Goal: Information Seeking & Learning: Learn about a topic

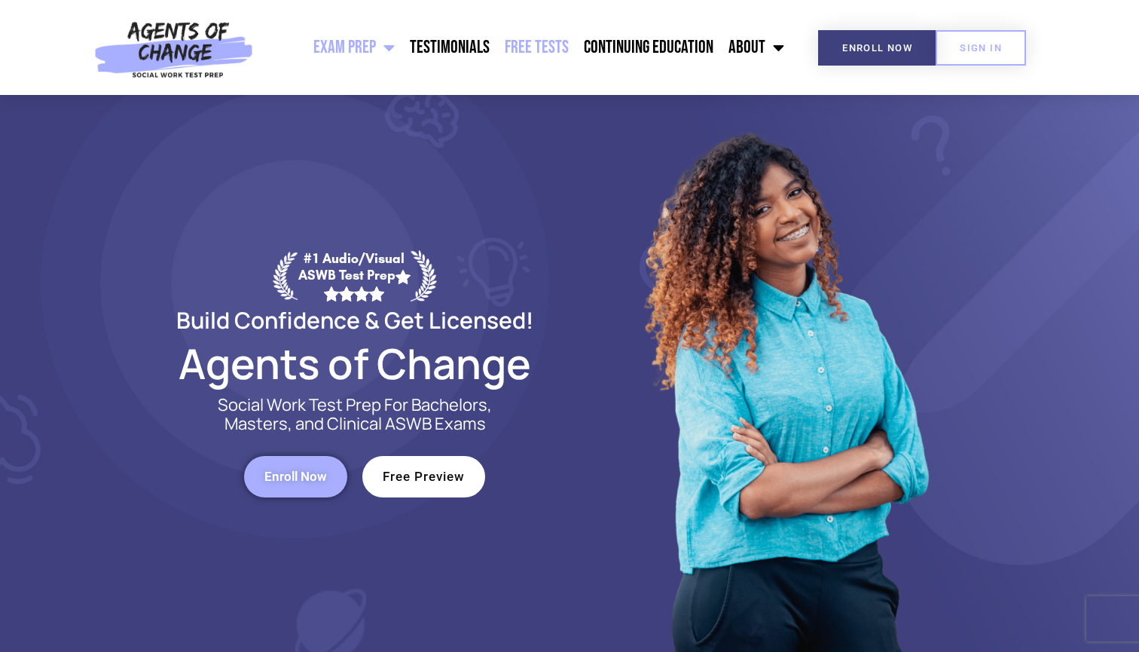
click at [533, 55] on link "Free Tests" at bounding box center [536, 48] width 79 height 38
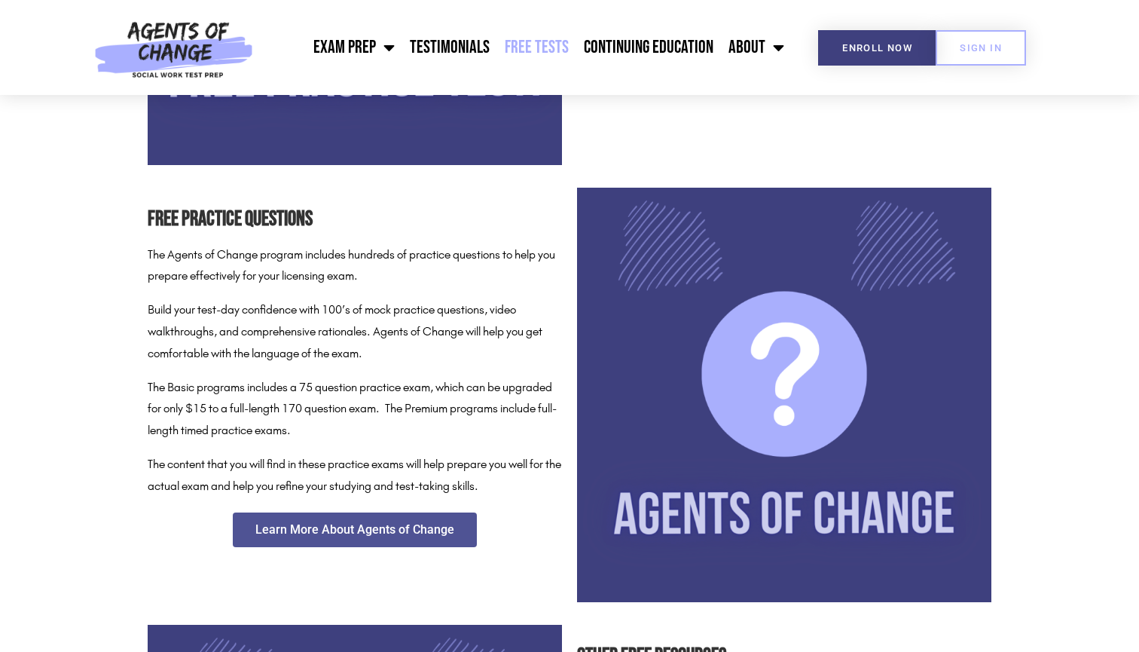
scroll to position [650, 0]
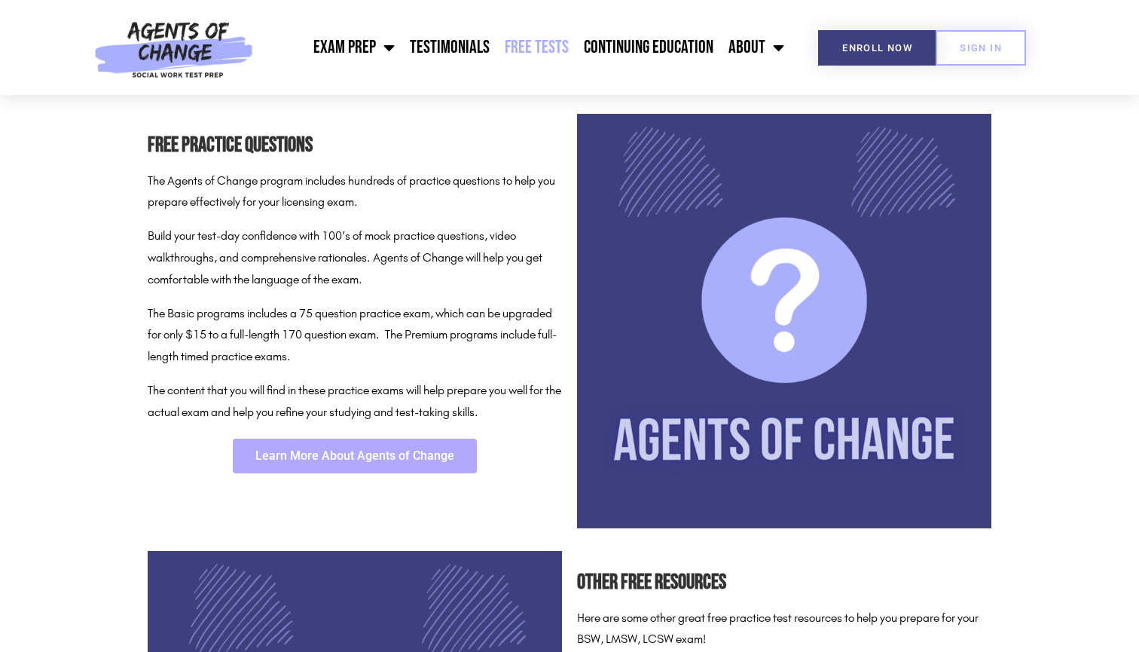
click at [407, 450] on span "Learn More About Agents of Change" at bounding box center [354, 456] width 199 height 12
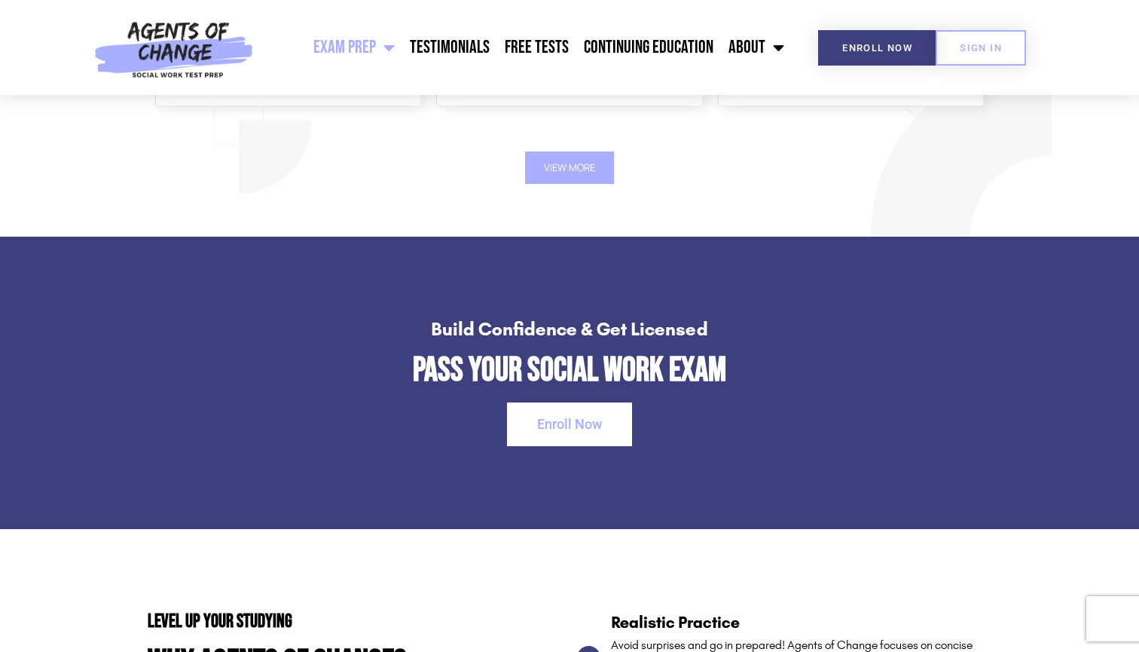
scroll to position [2077, 0]
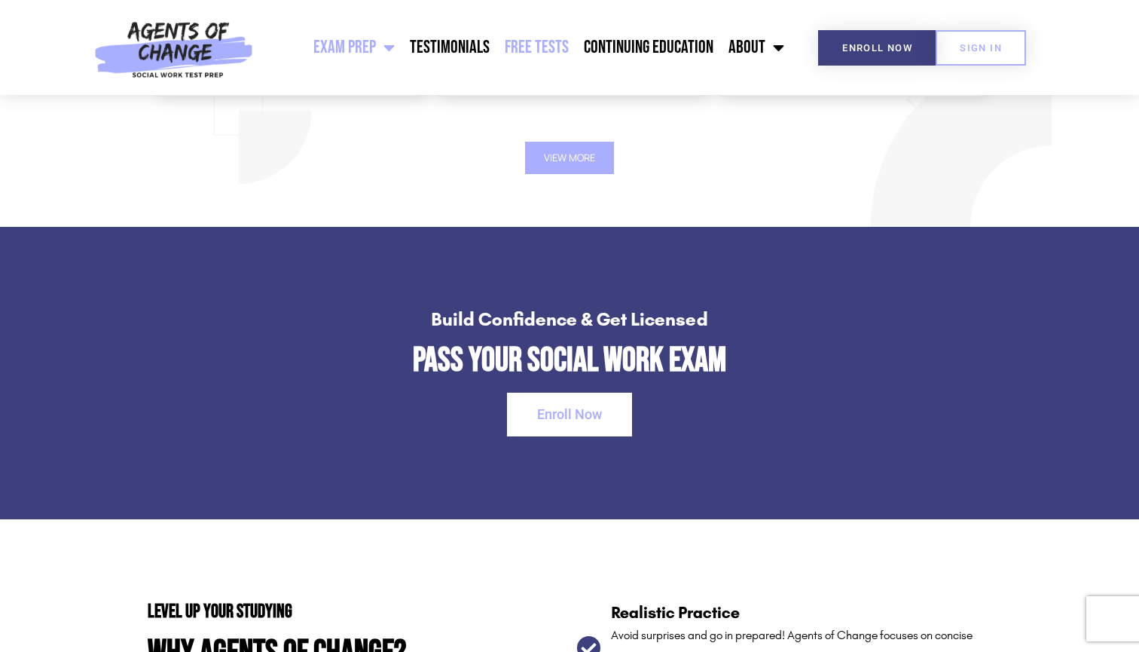
click at [542, 51] on link "Free Tests" at bounding box center [536, 48] width 79 height 38
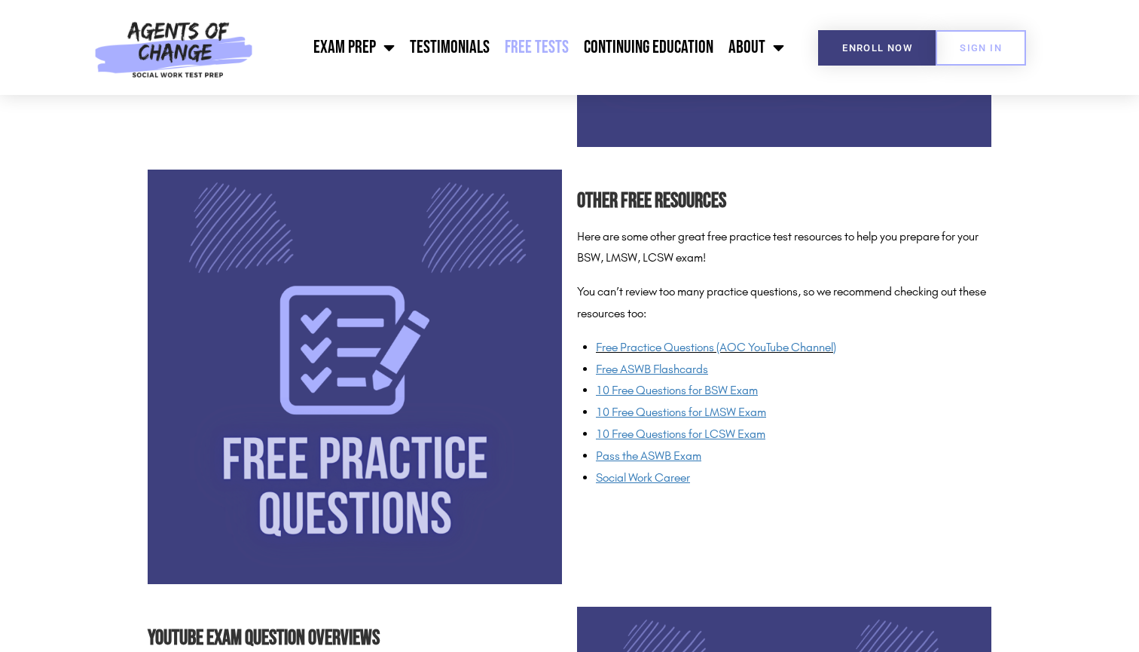
scroll to position [1039, 0]
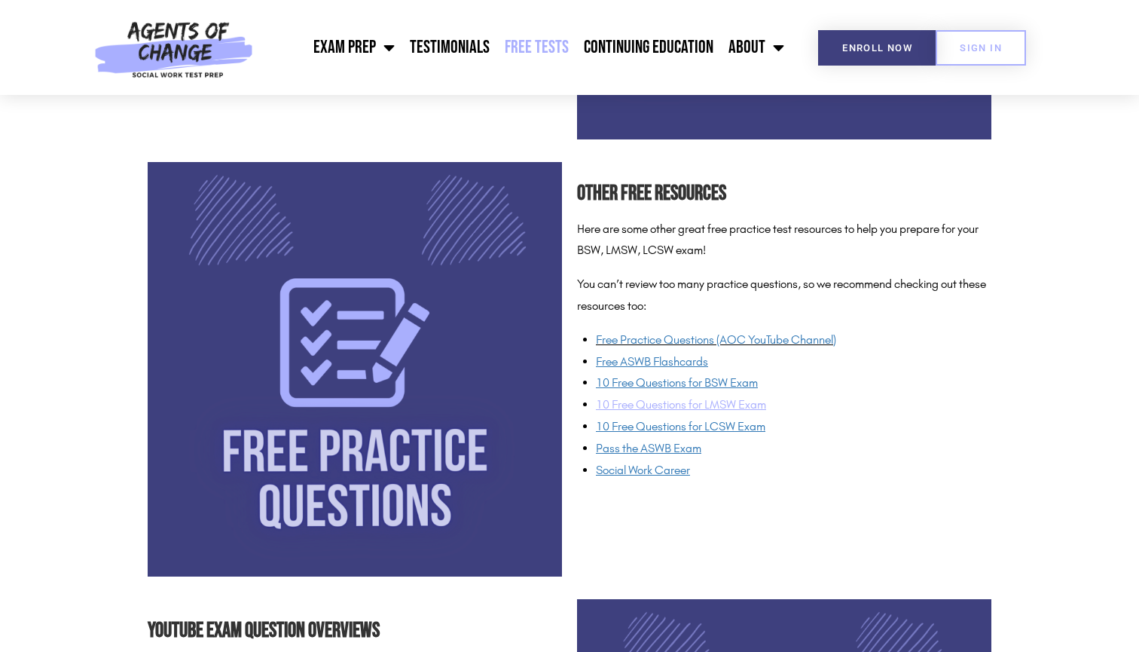
click at [636, 403] on span "10 Free Questions for LMSW Exam" at bounding box center [681, 404] width 170 height 14
